Goal: Browse casually: Explore the website without a specific task or goal

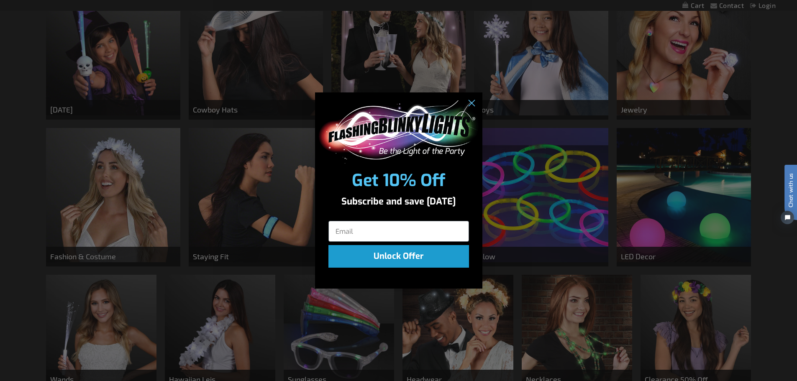
scroll to position [376, 0]
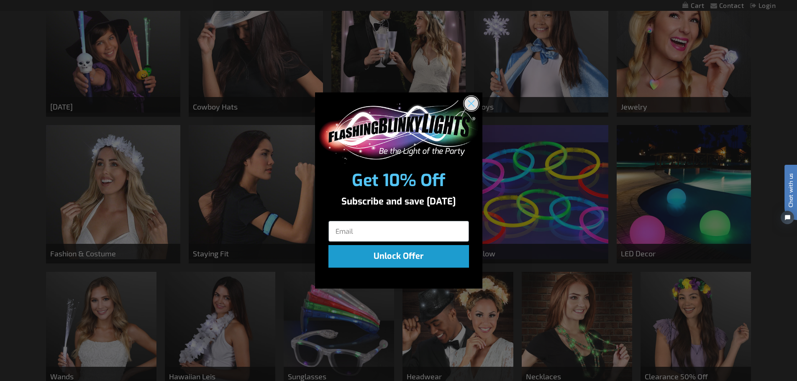
click at [471, 105] on circle "Close dialog" at bounding box center [471, 104] width 14 height 14
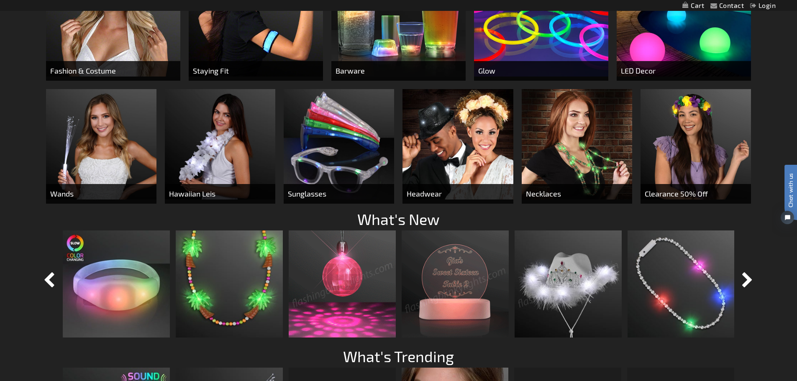
scroll to position [585, 0]
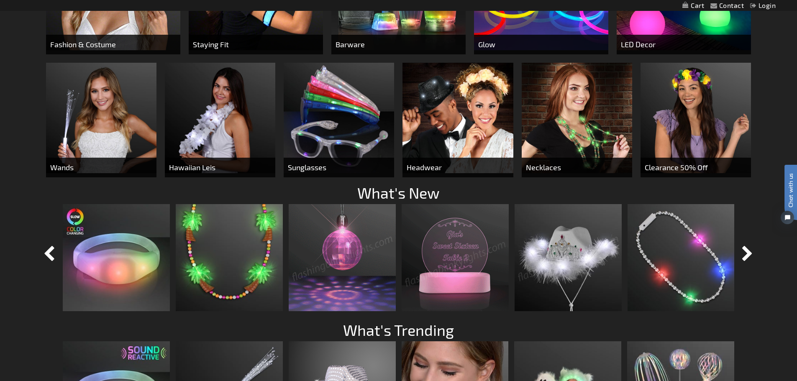
click at [340, 272] on img at bounding box center [342, 257] width 107 height 107
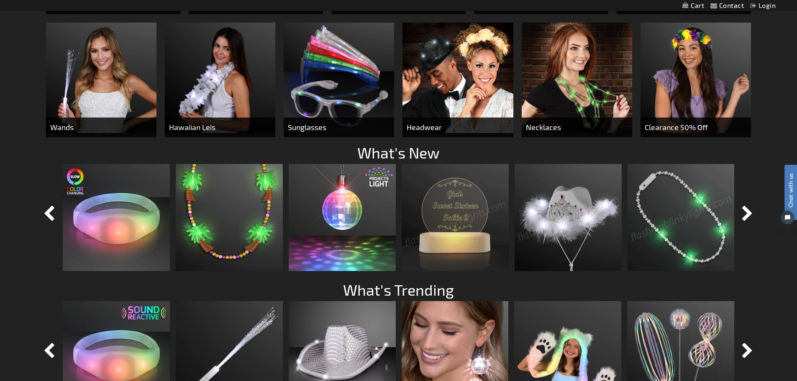
scroll to position [627, 0]
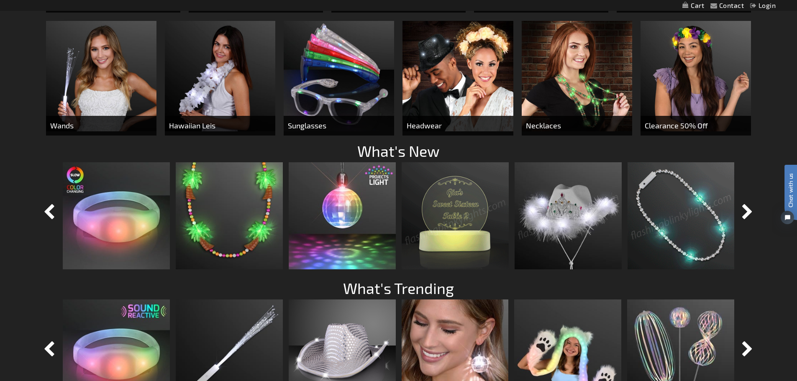
click at [473, 222] on img at bounding box center [454, 215] width 107 height 107
click at [450, 220] on img at bounding box center [454, 215] width 107 height 107
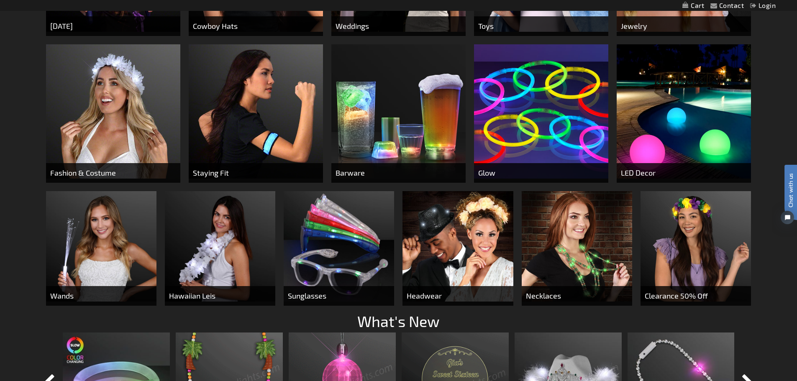
scroll to position [460, 0]
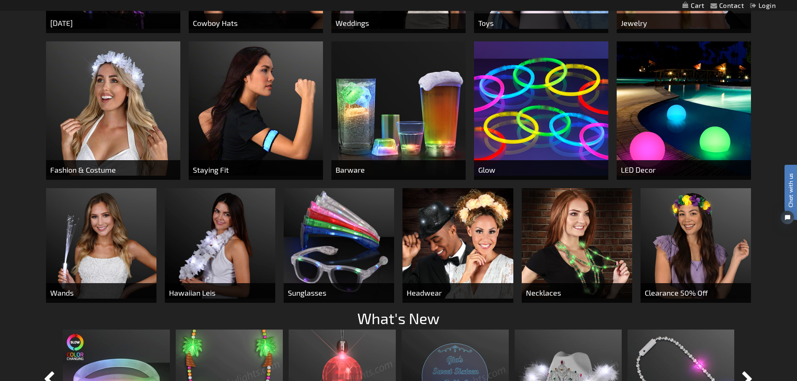
click at [335, 250] on img at bounding box center [339, 243] width 110 height 110
